Goal: Task Accomplishment & Management: Manage account settings

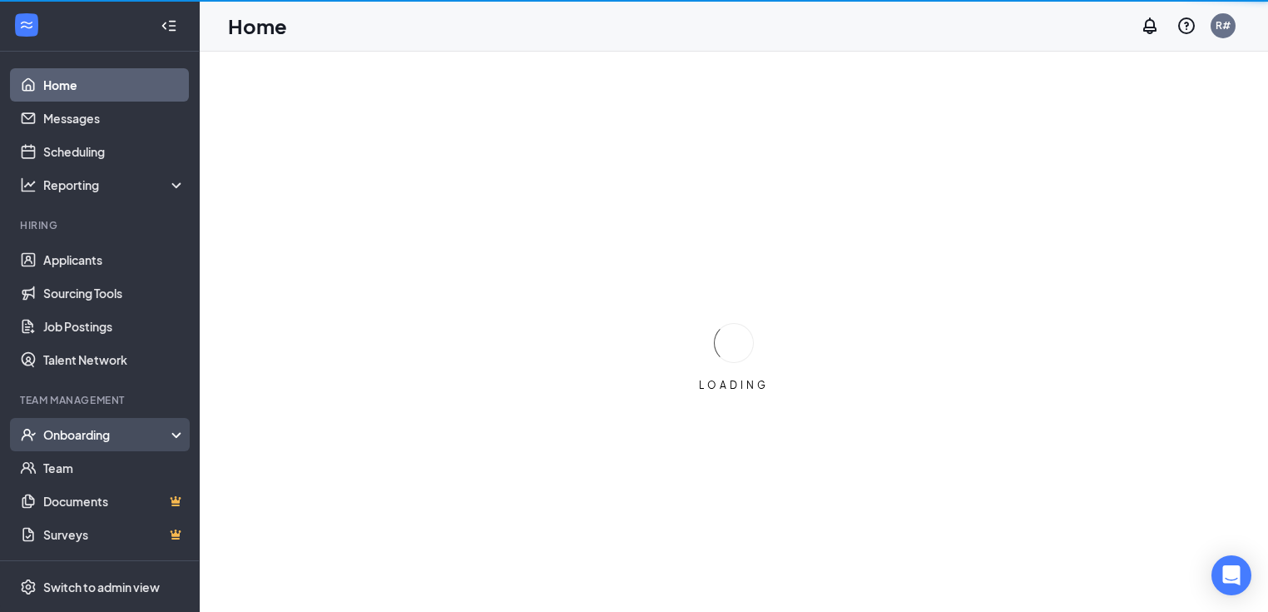
click at [90, 434] on div "Onboarding" at bounding box center [107, 434] width 128 height 17
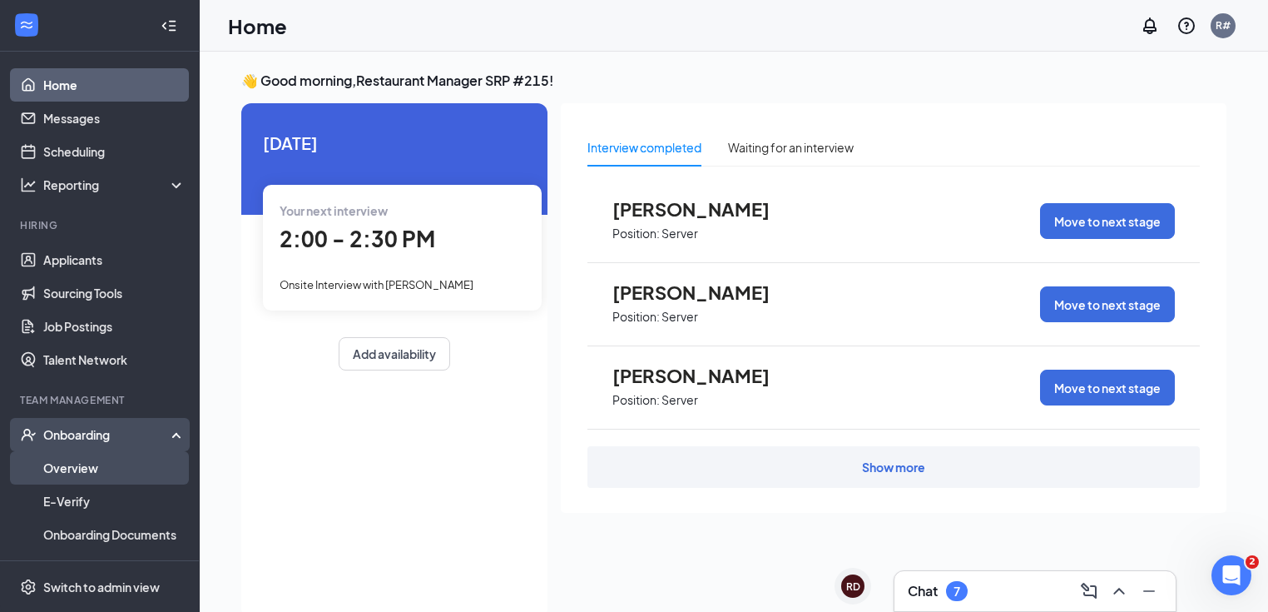
click at [90, 469] on link "Overview" at bounding box center [114, 467] width 142 height 33
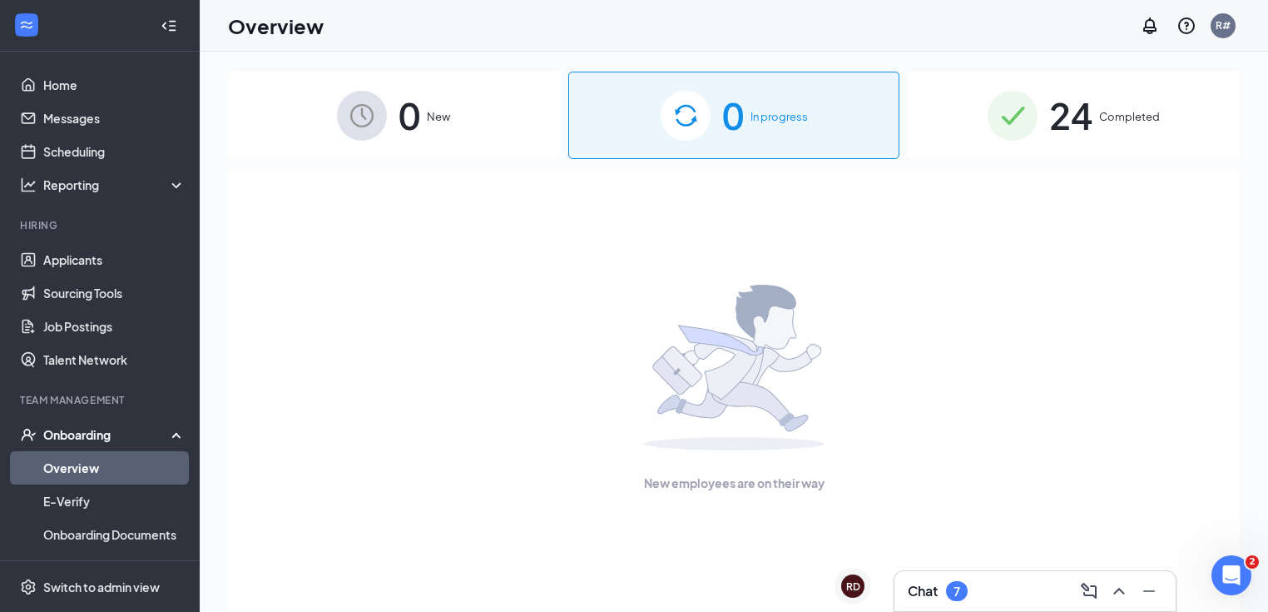
click at [1092, 122] on span "24" at bounding box center [1071, 115] width 43 height 57
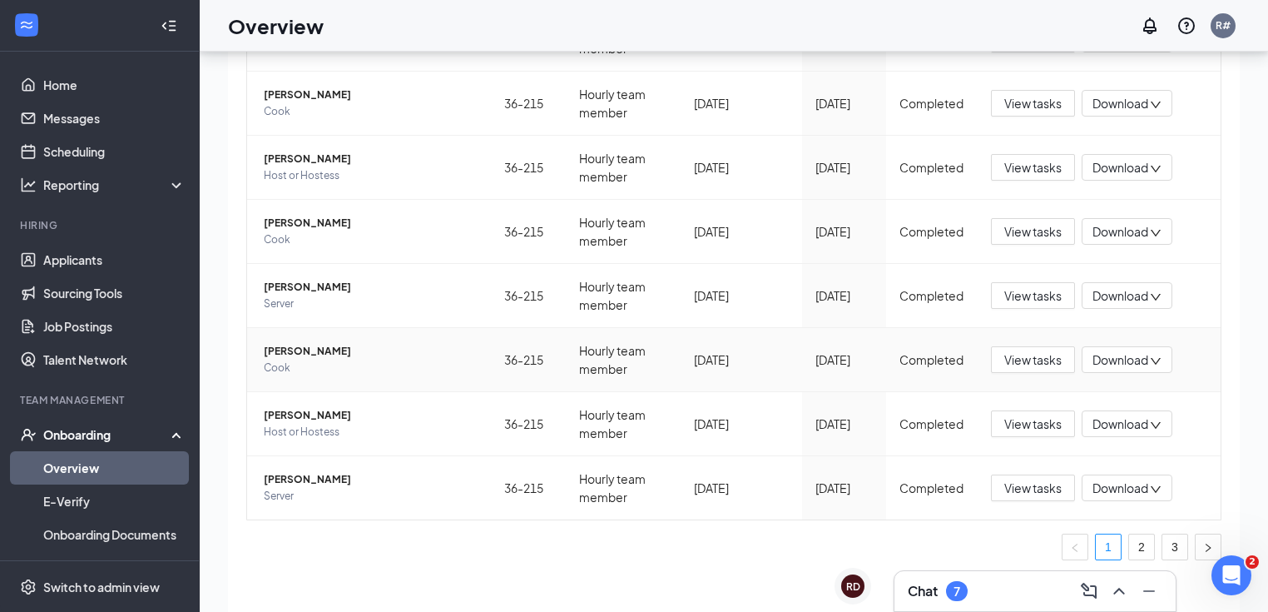
scroll to position [75, 0]
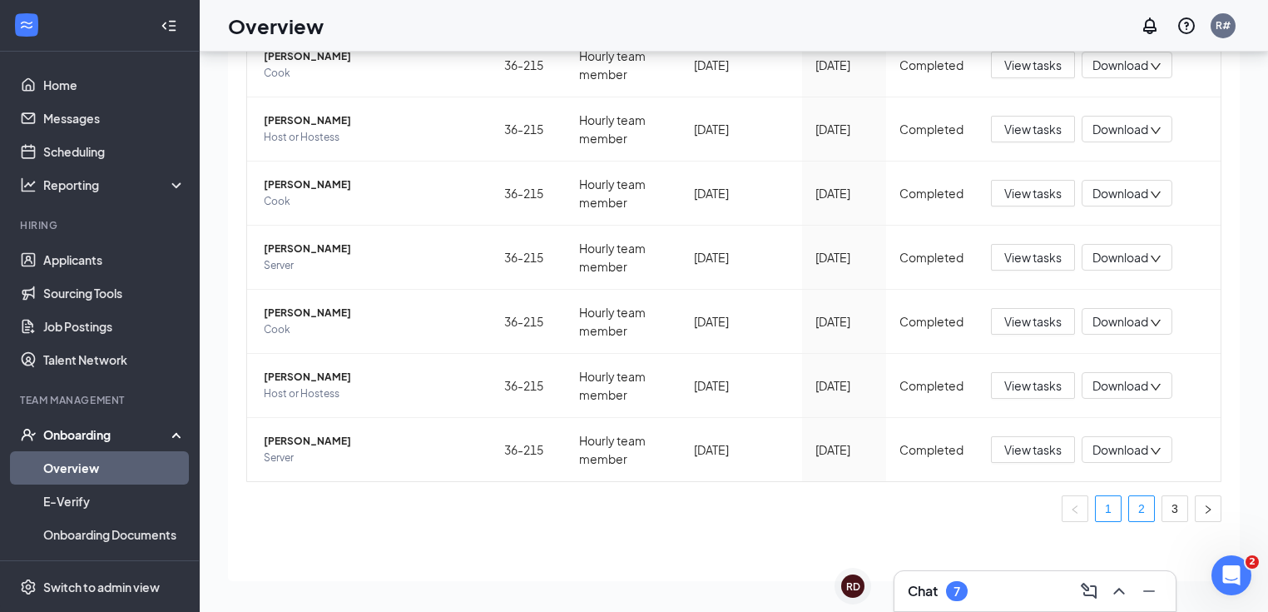
click at [1132, 506] on link "2" at bounding box center [1141, 508] width 25 height 25
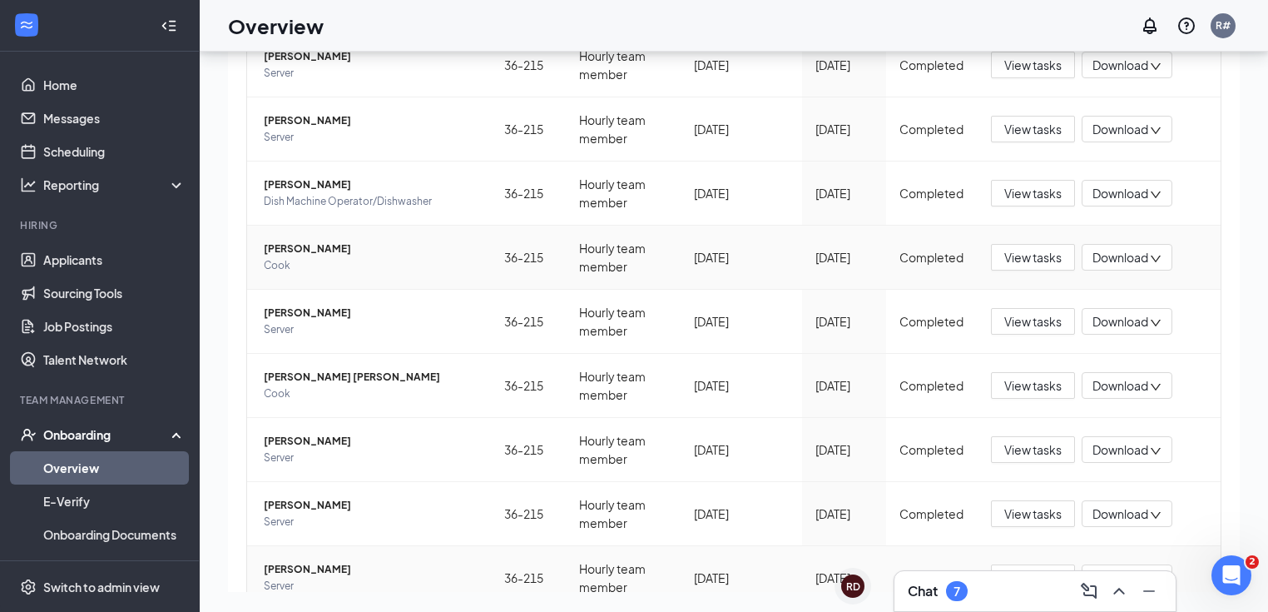
scroll to position [383, 0]
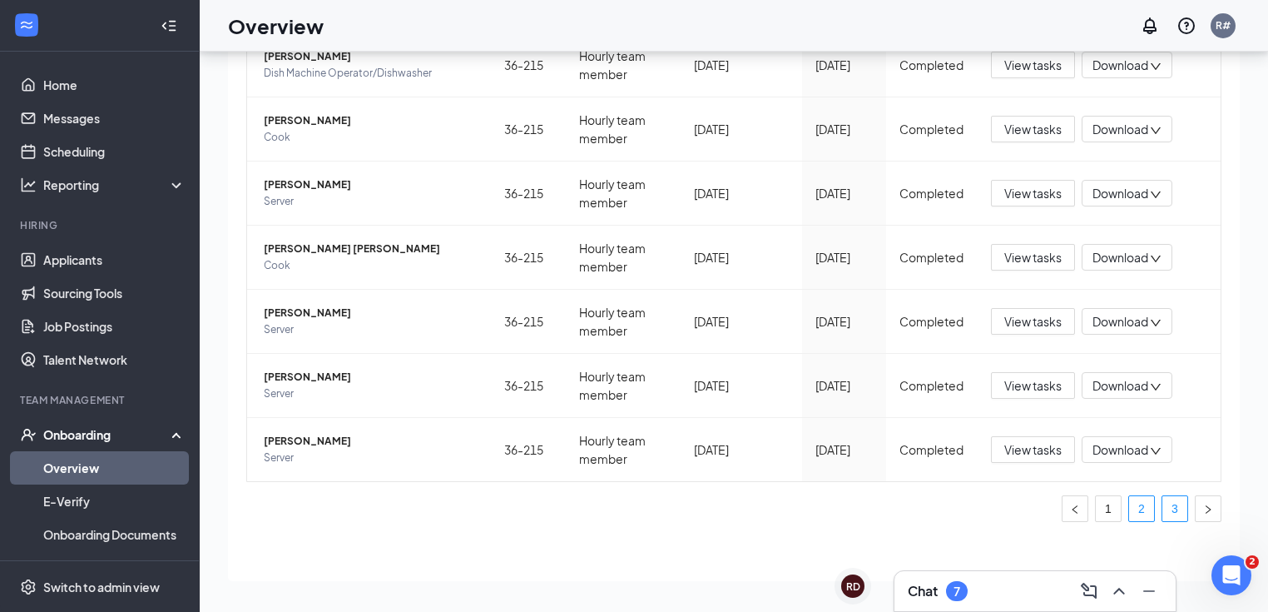
click at [1163, 504] on link "3" at bounding box center [1175, 508] width 25 height 25
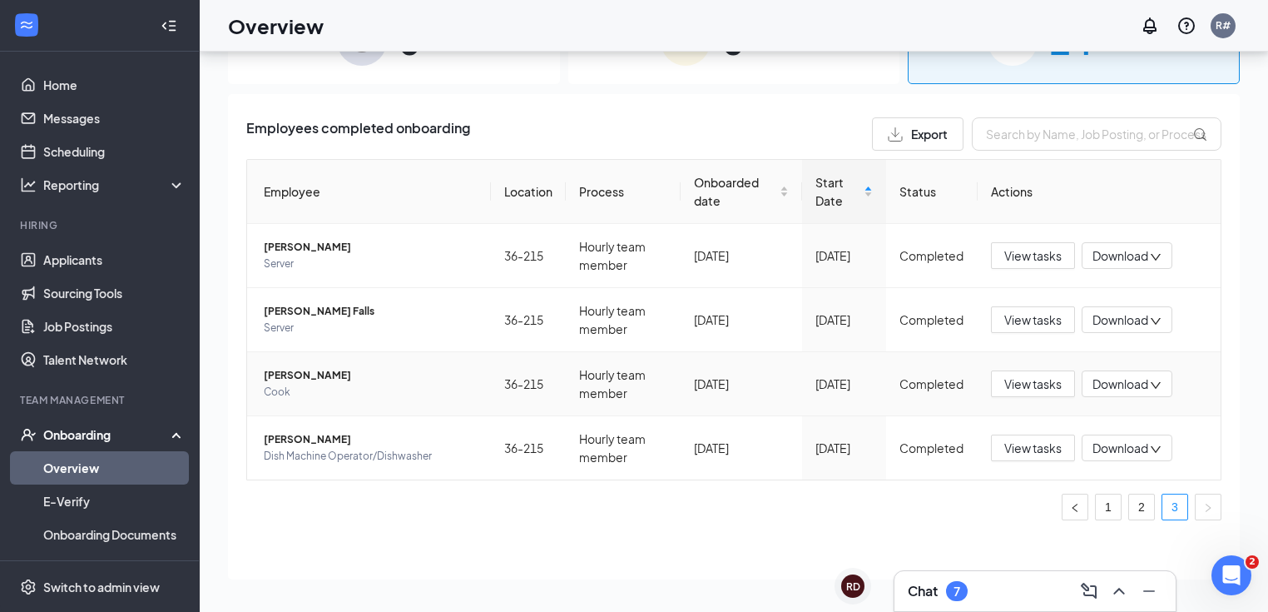
click at [305, 384] on span "Cook" at bounding box center [371, 392] width 214 height 17
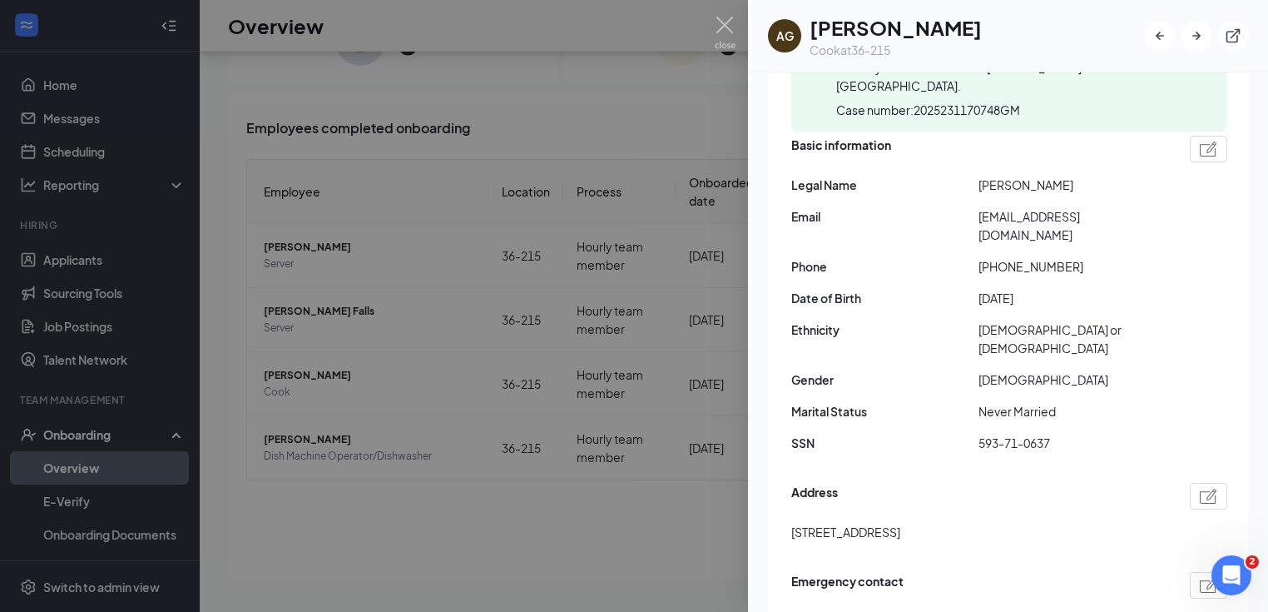
scroll to position [200, 0]
